Goal: Information Seeking & Learning: Understand process/instructions

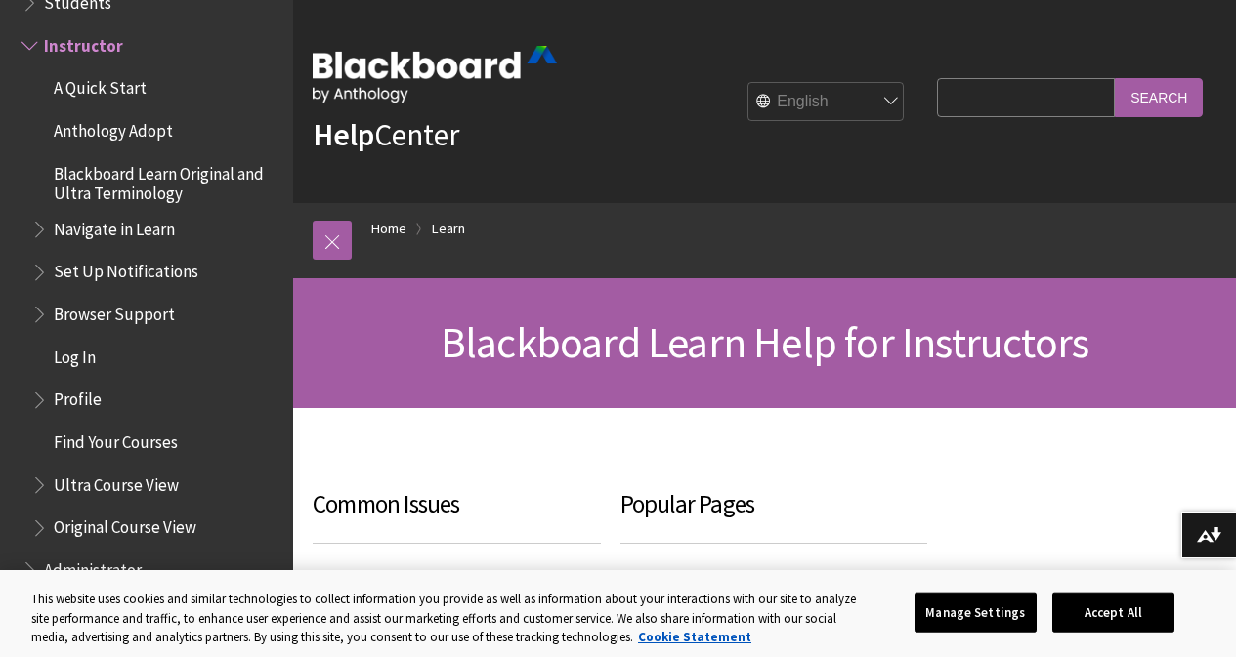
click at [1000, 97] on input "Search Query" at bounding box center [1026, 97] width 178 height 38
type input "webdav"
click at [1115, 78] on input "Search" at bounding box center [1159, 97] width 88 height 38
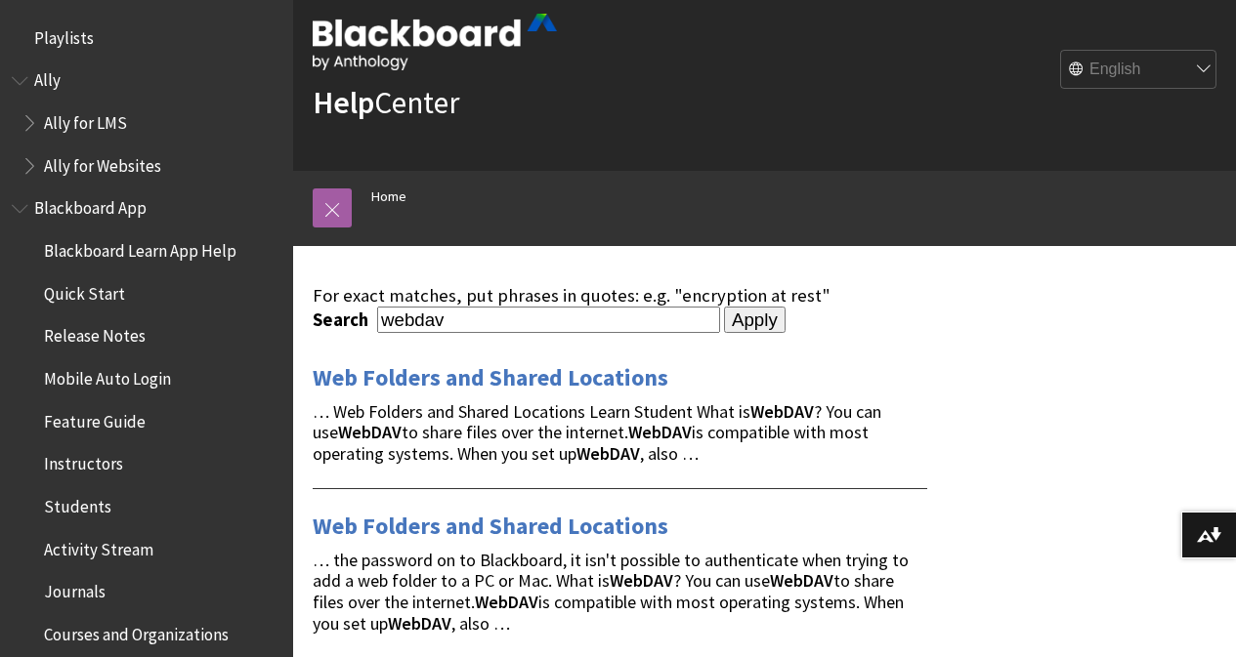
scroll to position [45, 0]
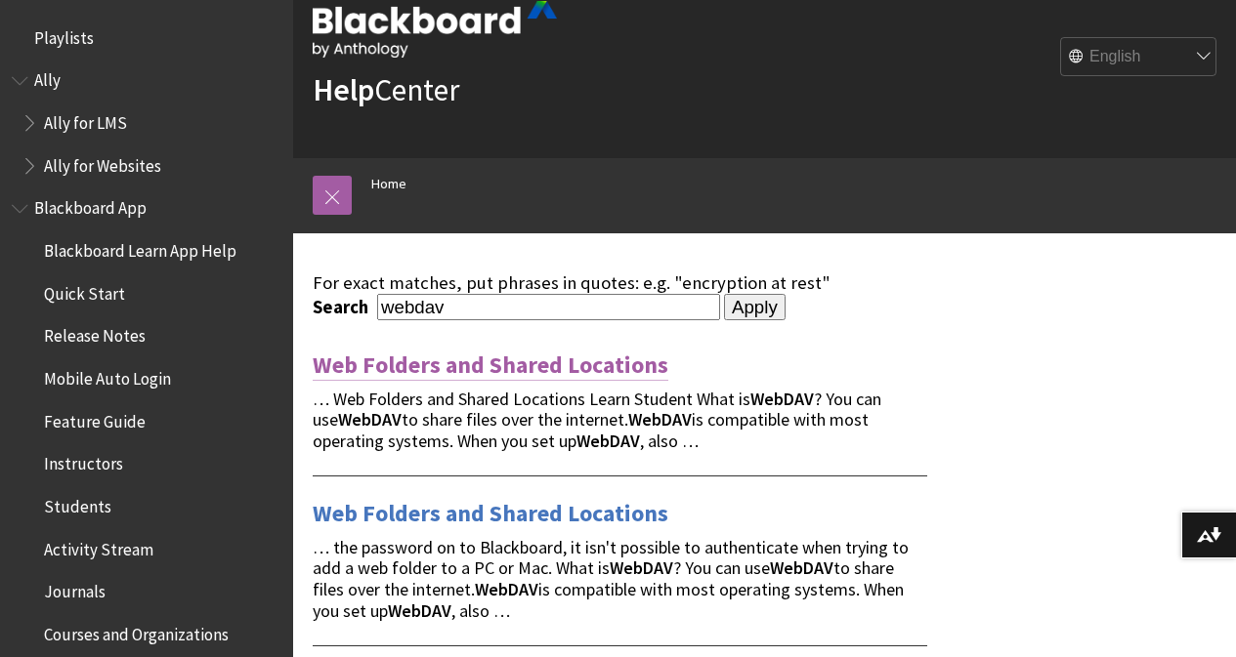
click at [477, 363] on link "Web Folders and Shared Locations" at bounding box center [491, 365] width 356 height 31
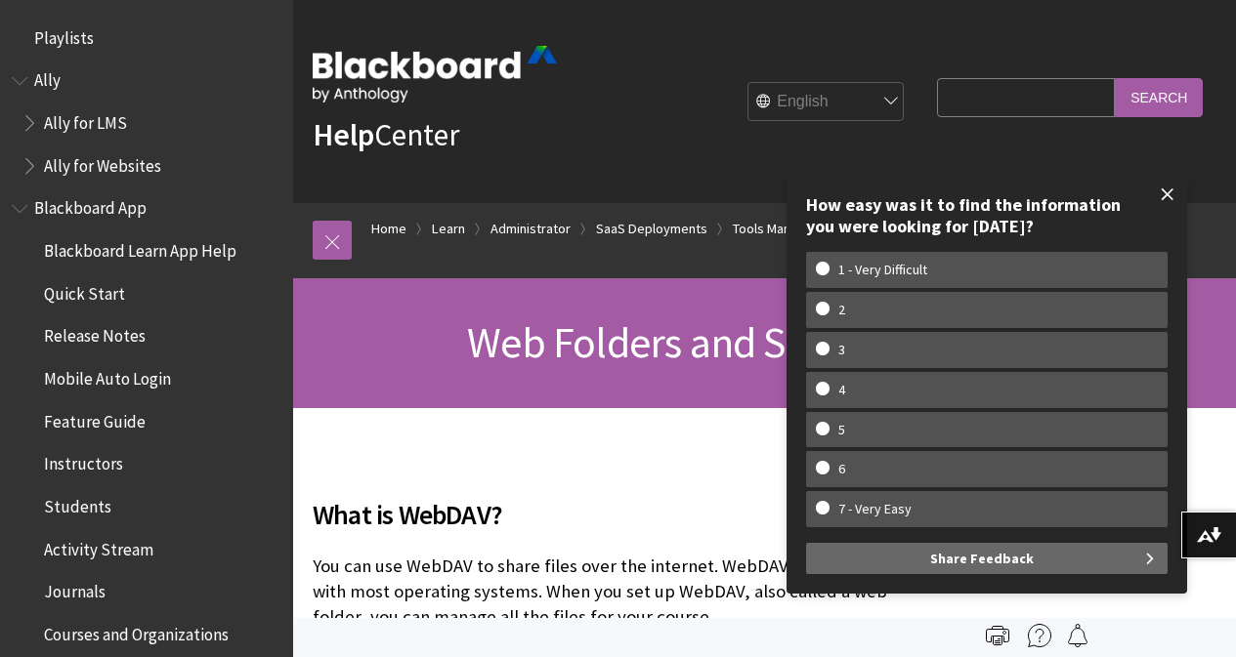
click at [1165, 191] on span at bounding box center [1167, 194] width 41 height 41
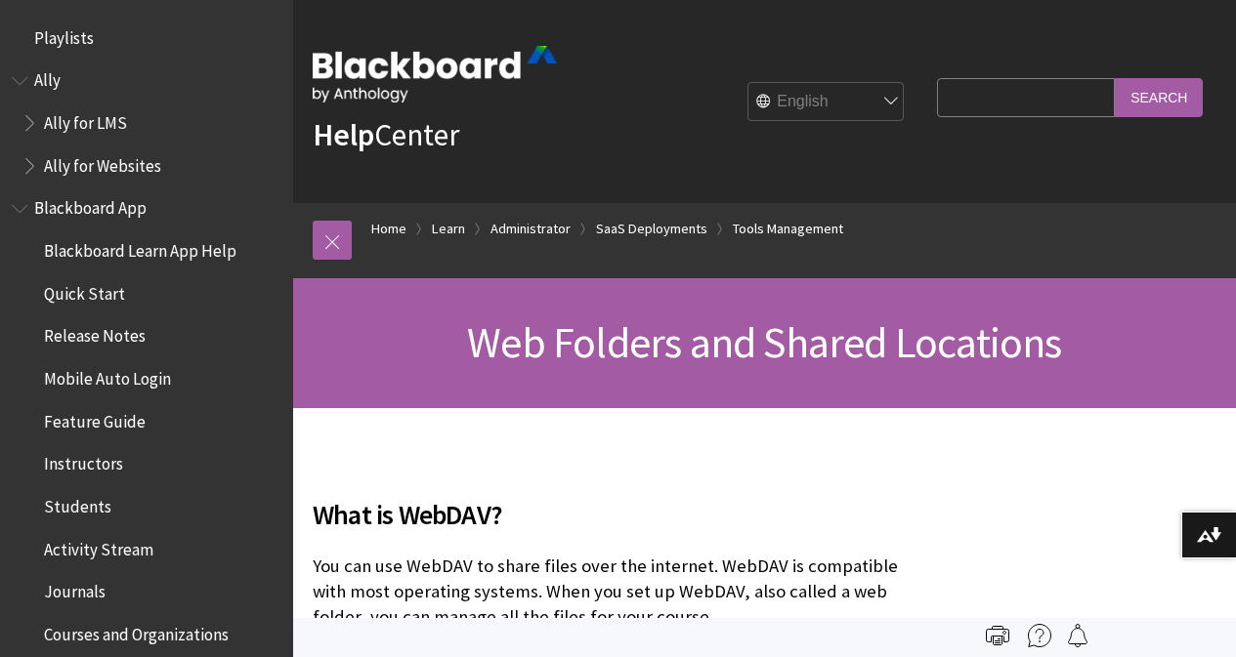
click at [769, 16] on div "Help Center English عربية Català Cymraeg Deutsch Español Suomi Français עברית I…" at bounding box center [764, 101] width 943 height 203
